Goal: Information Seeking & Learning: Learn about a topic

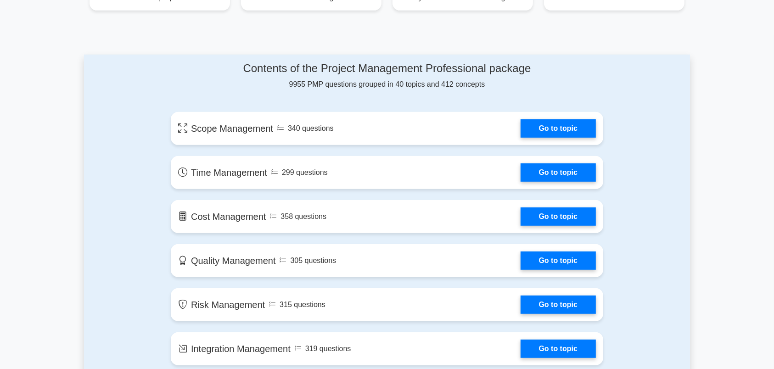
scroll to position [482, 0]
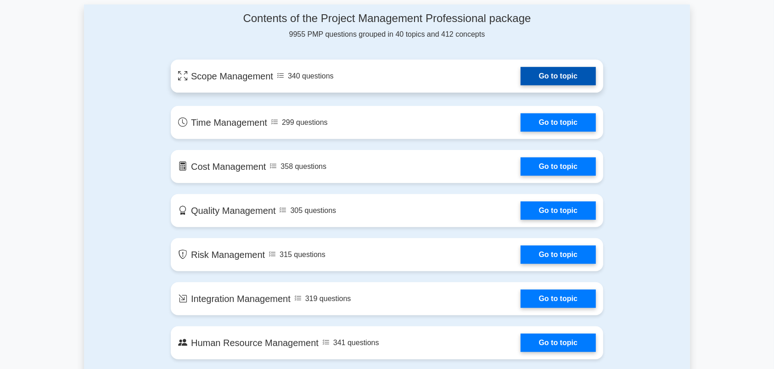
click at [564, 76] on link "Go to topic" at bounding box center [557, 76] width 75 height 18
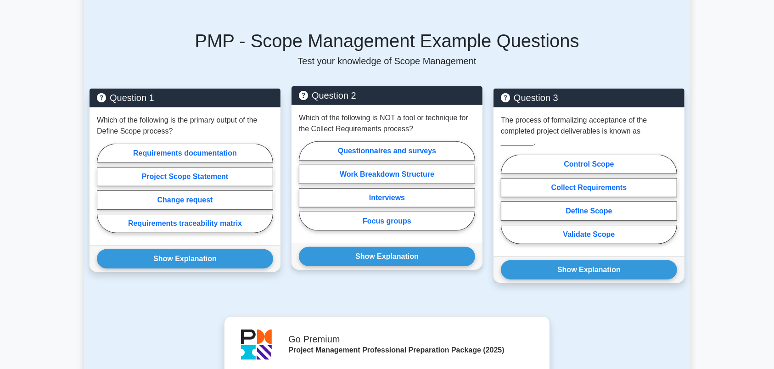
scroll to position [530, 0]
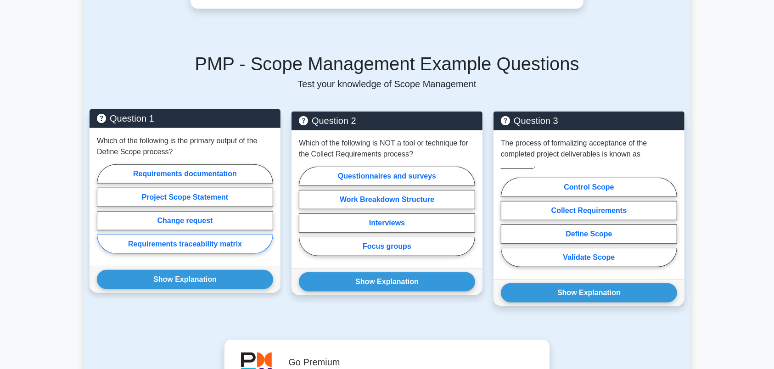
click at [156, 236] on label "Requirements traceability matrix" at bounding box center [185, 243] width 176 height 19
click at [103, 215] on input "Requirements traceability matrix" at bounding box center [100, 212] width 6 height 6
radio input "true"
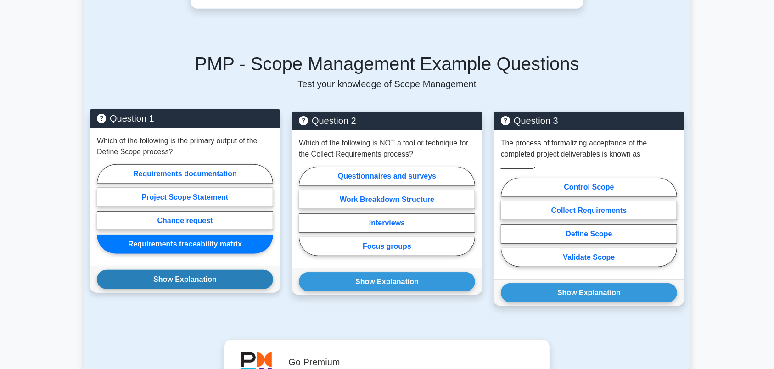
click at [179, 272] on button "Show Explanation" at bounding box center [185, 279] width 176 height 19
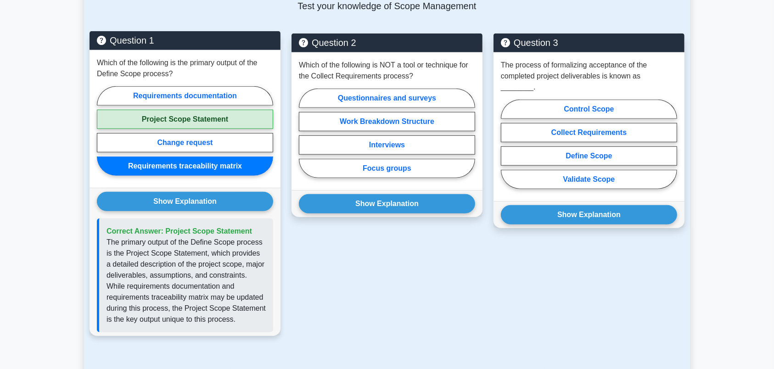
scroll to position [626, 0]
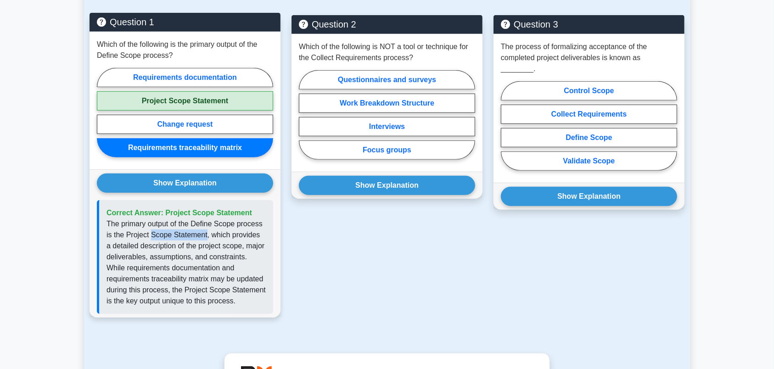
drag, startPoint x: 206, startPoint y: 224, endPoint x: 150, endPoint y: 226, distance: 56.5
click at [150, 226] on p "The primary output of the Define Scope process is the Project Scope Statement, …" at bounding box center [185, 262] width 159 height 88
copy p "Scope Statement"
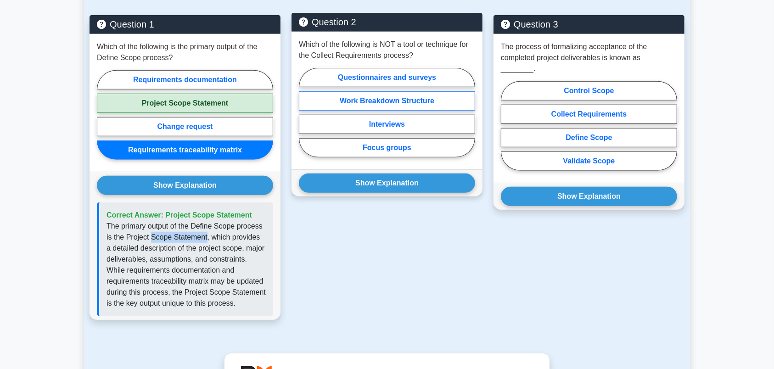
click at [372, 91] on label "Work Breakdown Structure" at bounding box center [387, 100] width 176 height 19
click at [305, 112] on input "Work Breakdown Structure" at bounding box center [302, 115] width 6 height 6
radio input "true"
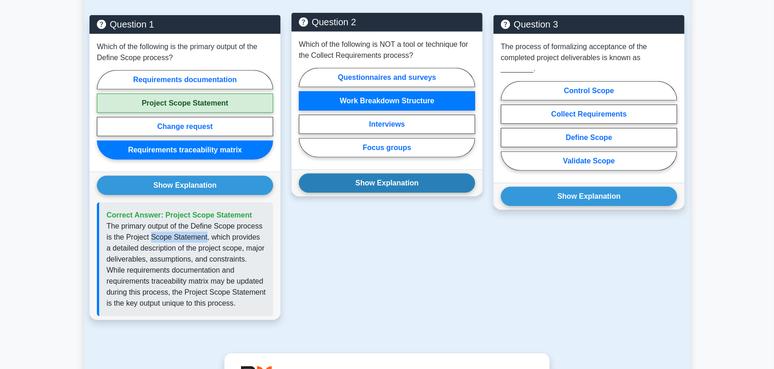
click at [405, 176] on button "Show Explanation" at bounding box center [387, 182] width 176 height 19
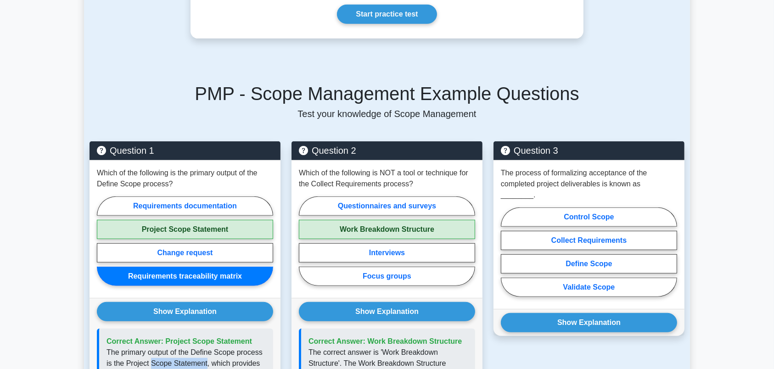
scroll to position [482, 0]
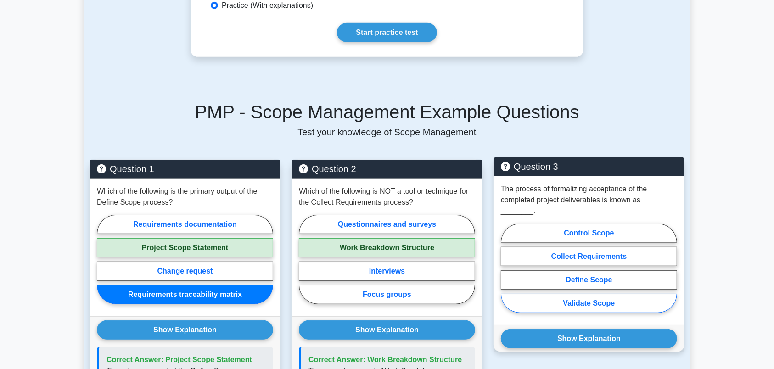
click at [601, 294] on label "Validate Scope" at bounding box center [589, 303] width 176 height 19
click at [507, 274] on input "Validate Scope" at bounding box center [504, 271] width 6 height 6
radio input "true"
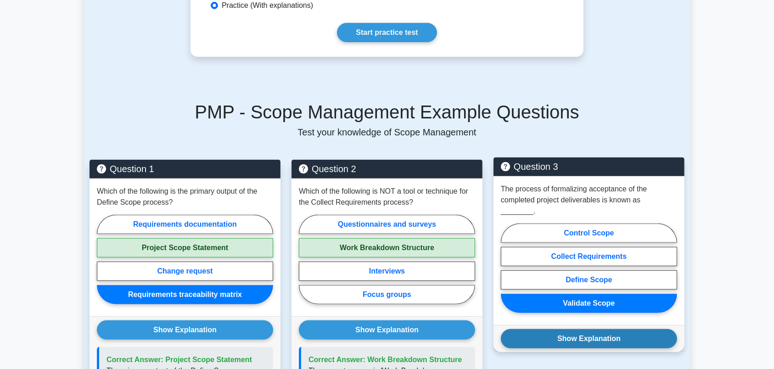
click at [600, 329] on button "Show Explanation" at bounding box center [589, 338] width 176 height 19
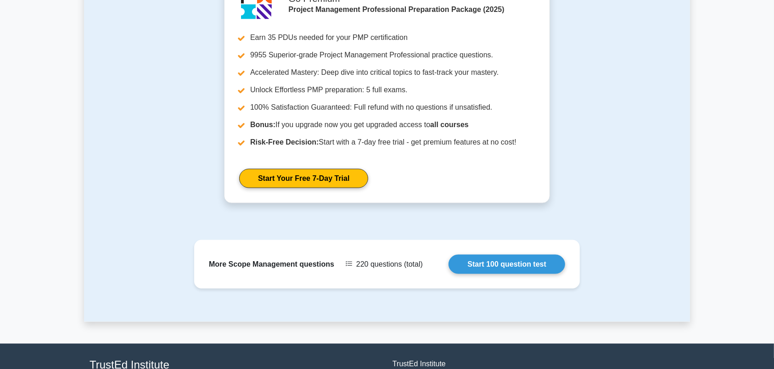
scroll to position [1166, 0]
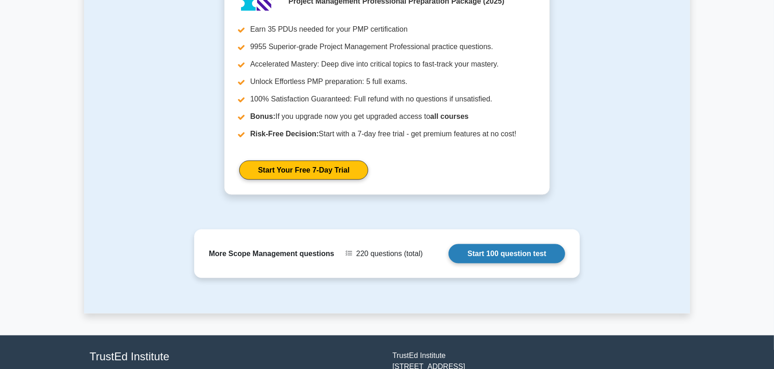
click at [534, 244] on link "Start 100 question test" at bounding box center [506, 253] width 117 height 19
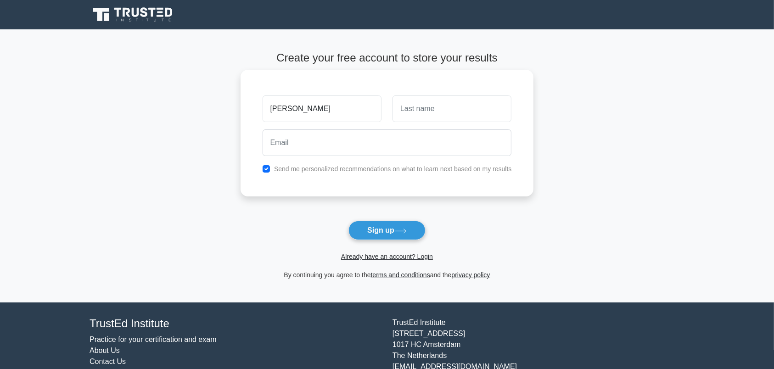
type input "[PERSON_NAME]"
click at [406, 108] on input "text" at bounding box center [451, 108] width 119 height 27
type input "amir"
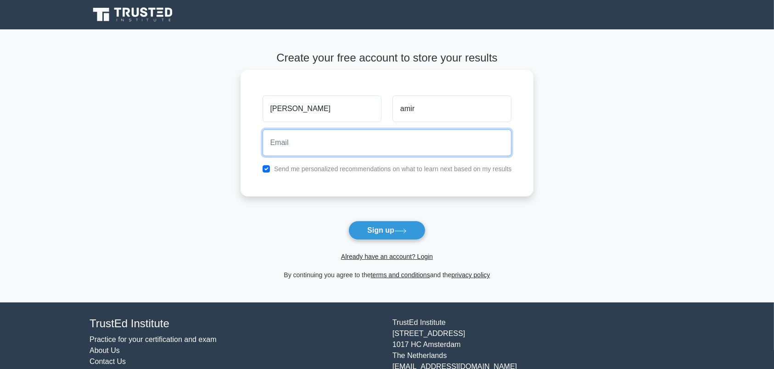
click at [371, 148] on input "email" at bounding box center [386, 142] width 249 height 27
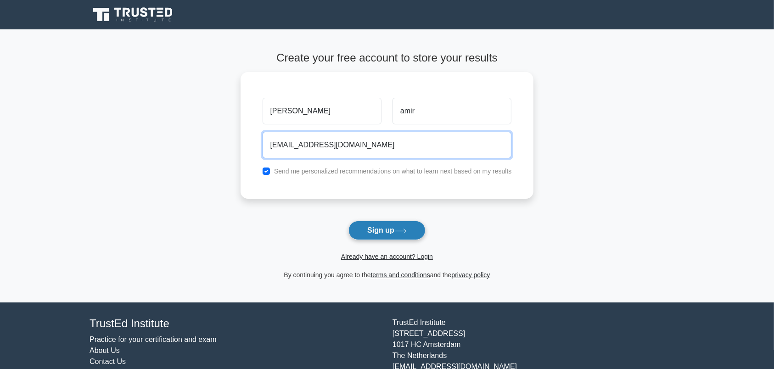
type input "meroooo.aa11@gmail.com"
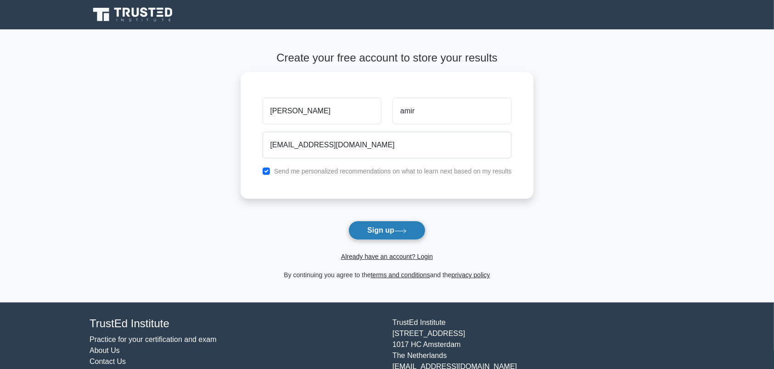
click at [392, 231] on button "Sign up" at bounding box center [386, 230] width 77 height 19
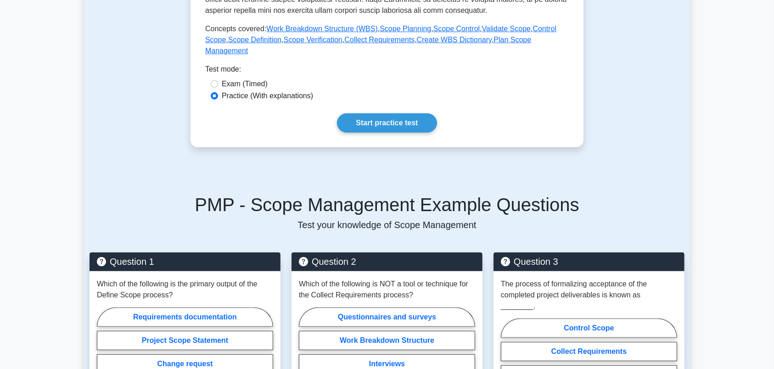
scroll to position [324, 0]
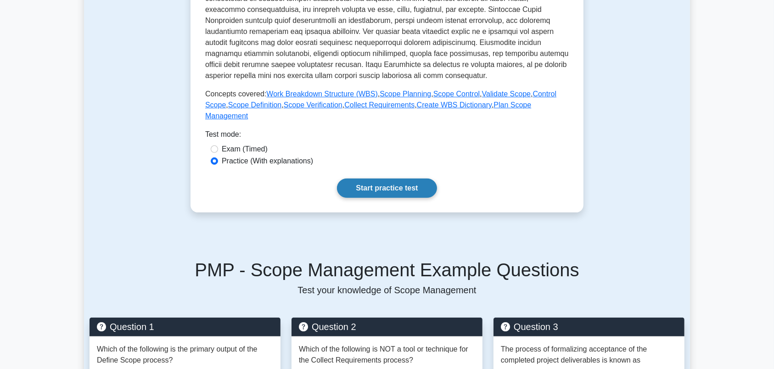
click at [380, 178] on link "Start practice test" at bounding box center [387, 187] width 100 height 19
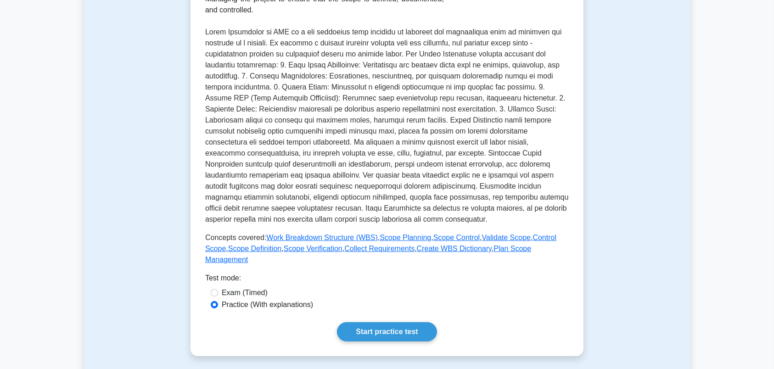
scroll to position [179, 0]
click at [243, 288] on label "Exam (Timed)" at bounding box center [245, 293] width 46 height 11
click at [218, 290] on input "Exam (Timed)" at bounding box center [214, 293] width 7 height 7
radio input "true"
click at [385, 323] on link "Start practice test" at bounding box center [387, 332] width 100 height 19
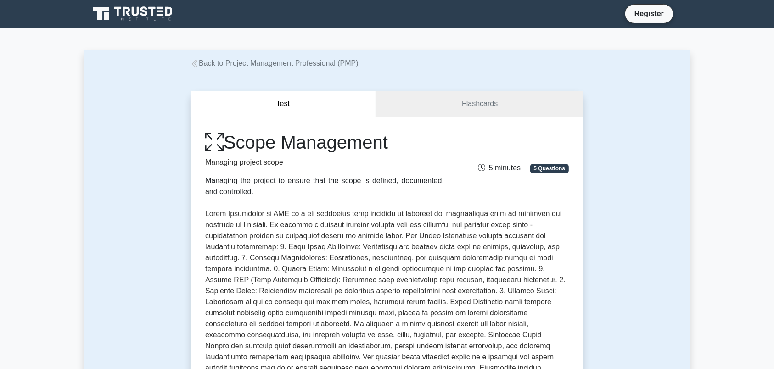
scroll to position [0, 0]
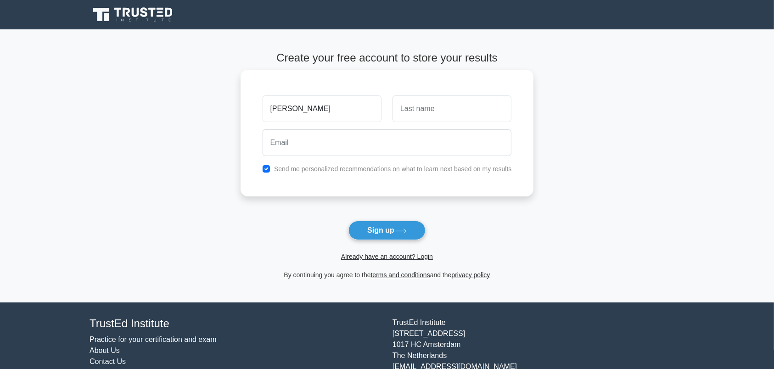
type input "[PERSON_NAME]"
click at [434, 112] on input "text" at bounding box center [451, 108] width 119 height 27
type input "amir"
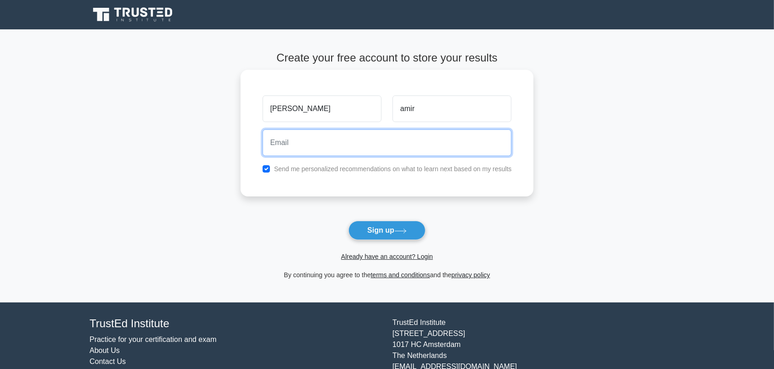
click at [362, 144] on input "email" at bounding box center [386, 142] width 249 height 27
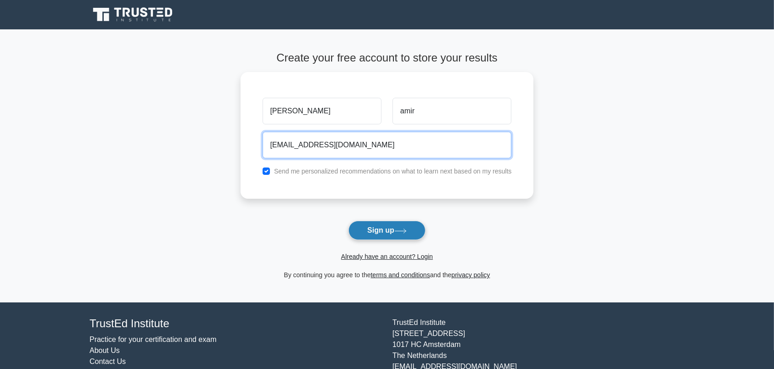
type input "[EMAIL_ADDRESS][DOMAIN_NAME]"
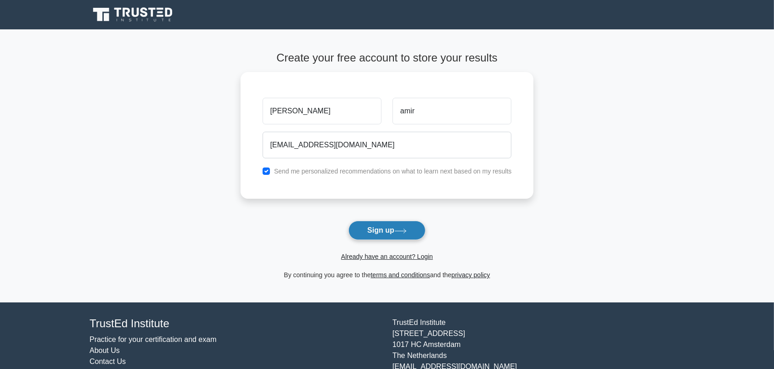
click at [380, 227] on button "Sign up" at bounding box center [386, 230] width 77 height 19
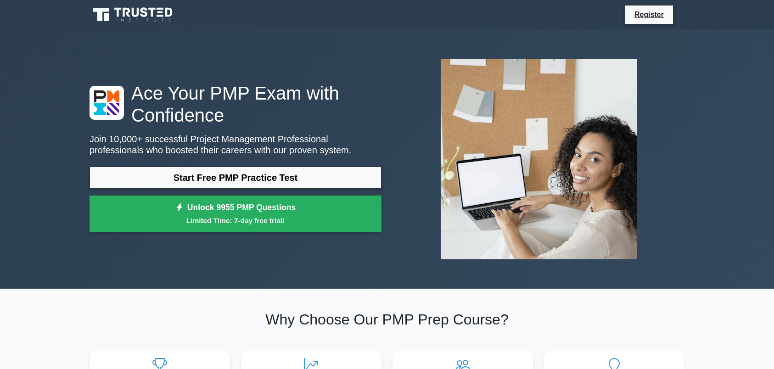
scroll to position [482, 0]
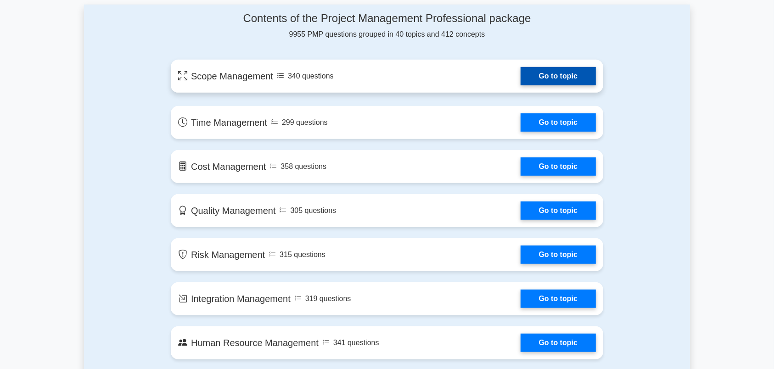
click at [546, 76] on link "Go to topic" at bounding box center [557, 76] width 75 height 18
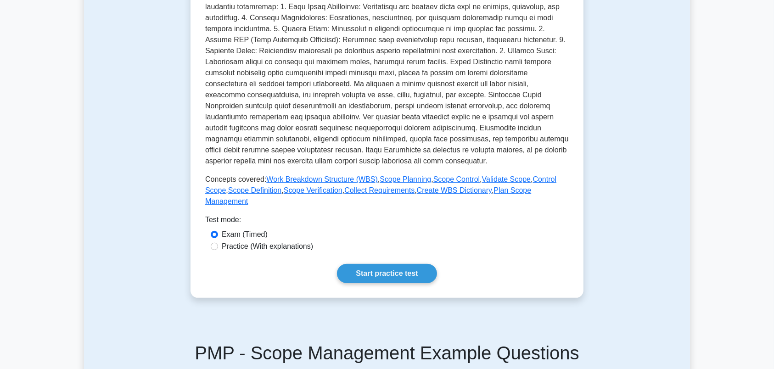
scroll to position [434, 0]
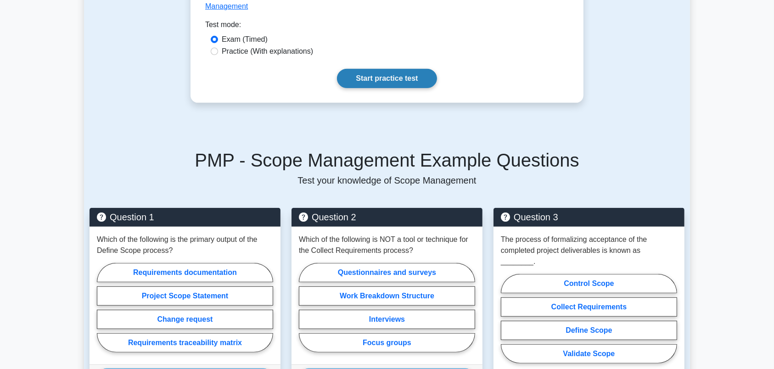
click at [374, 69] on link "Start practice test" at bounding box center [387, 78] width 100 height 19
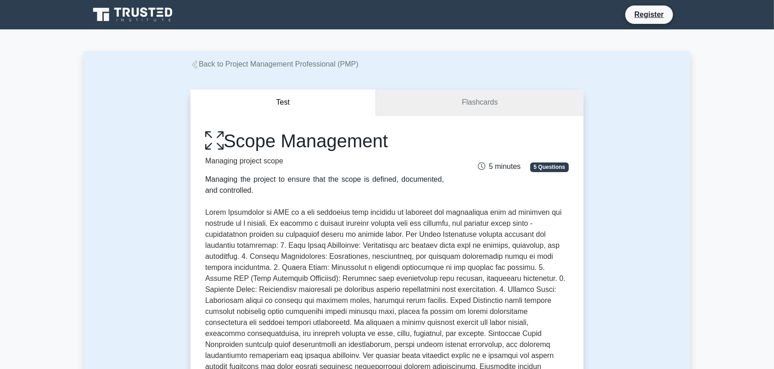
click at [476, 101] on link "Flashcards" at bounding box center [479, 102] width 207 height 26
click at [543, 167] on span "5 Questions" at bounding box center [549, 166] width 39 height 9
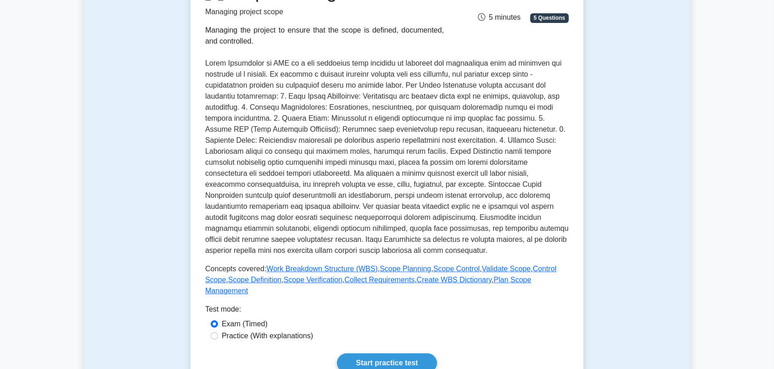
scroll to position [193, 0]
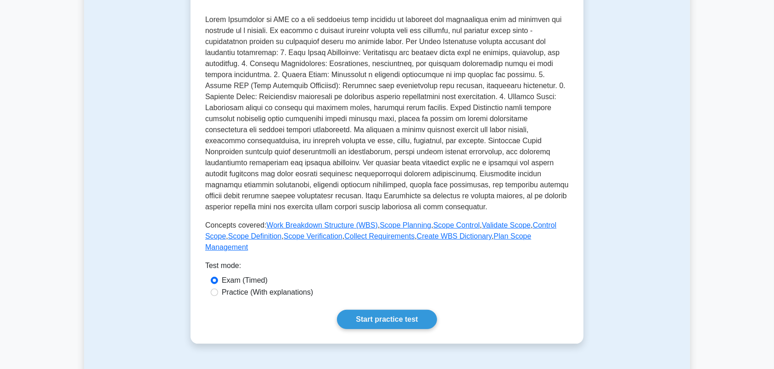
click at [259, 287] on label "Practice (With explanations)" at bounding box center [267, 292] width 91 height 11
click at [218, 289] on input "Practice (With explanations)" at bounding box center [214, 292] width 7 height 7
radio input "true"
click at [385, 311] on link "Start practice test" at bounding box center [387, 319] width 100 height 19
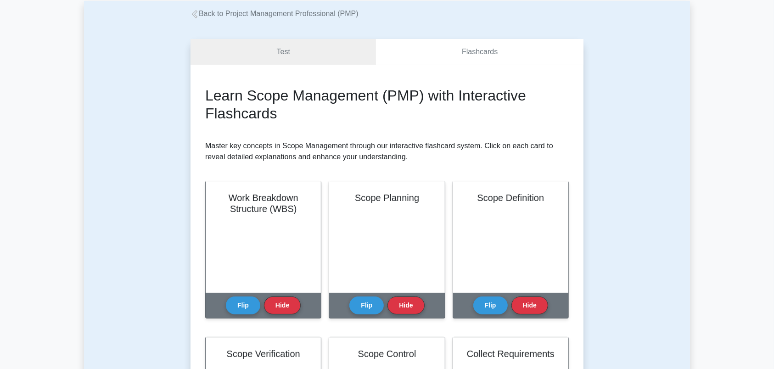
scroll to position [96, 0]
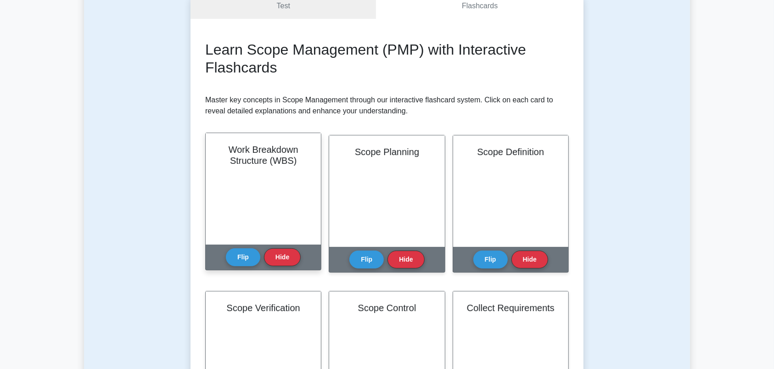
click at [286, 172] on div "Work Breakdown Structure (WBS)" at bounding box center [263, 189] width 115 height 112
click at [249, 257] on button "Flip" at bounding box center [243, 257] width 34 height 18
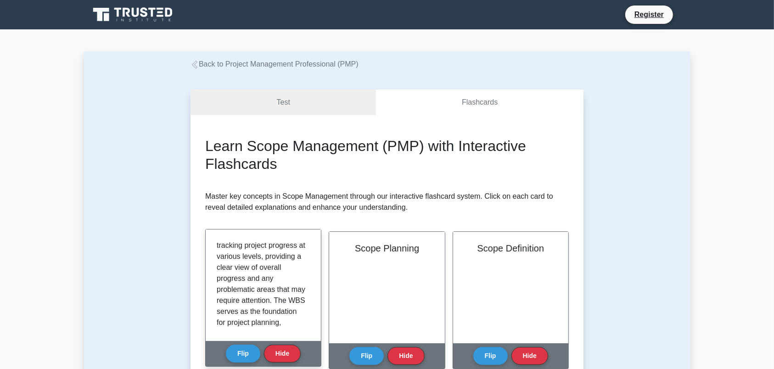
scroll to position [315, 0]
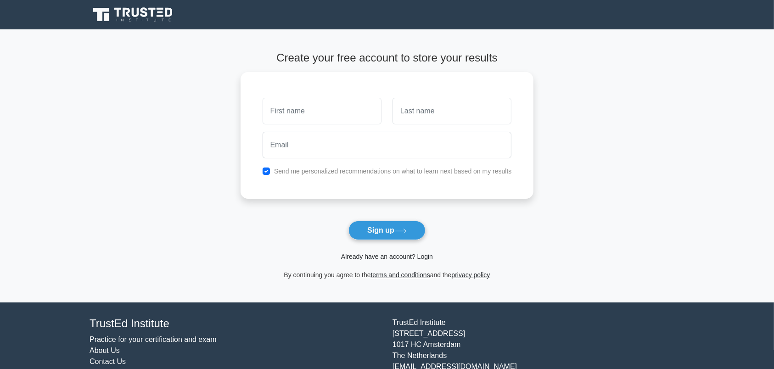
click at [380, 257] on link "Already have an account? Login" at bounding box center [387, 256] width 92 height 7
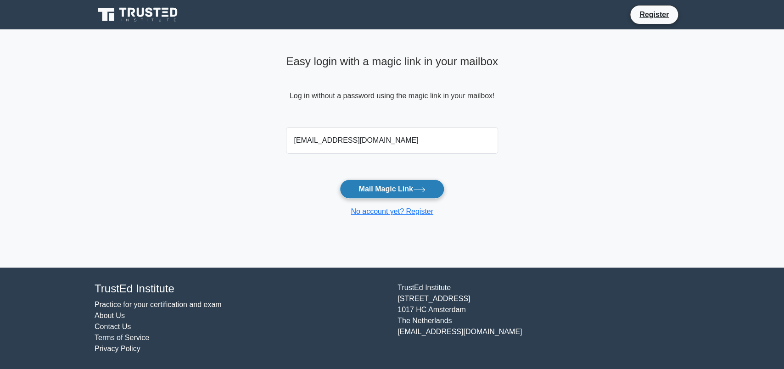
type input "meroooo.aa11@gmail.com"
click at [380, 181] on button "Mail Magic Link" at bounding box center [392, 188] width 104 height 19
